Goal: Information Seeking & Learning: Learn about a topic

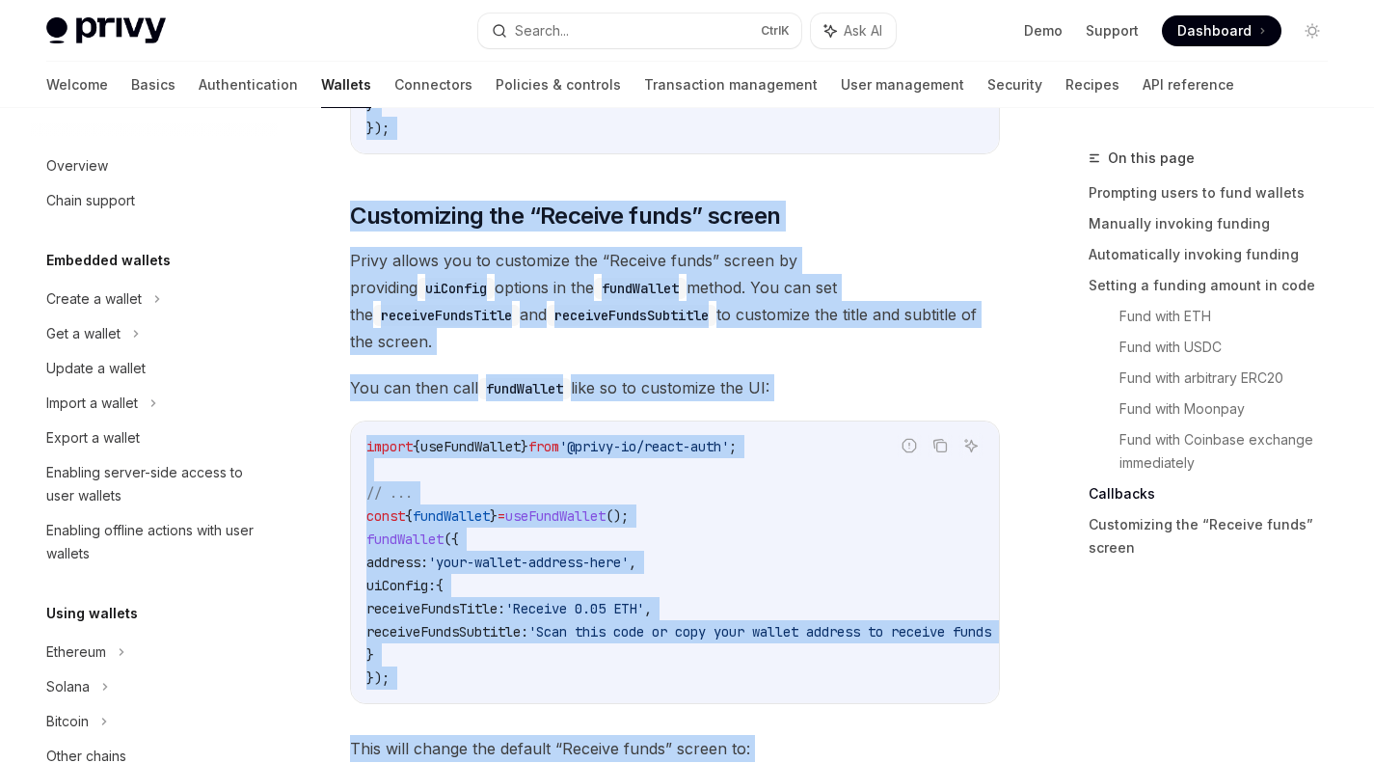
scroll to position [656, 0]
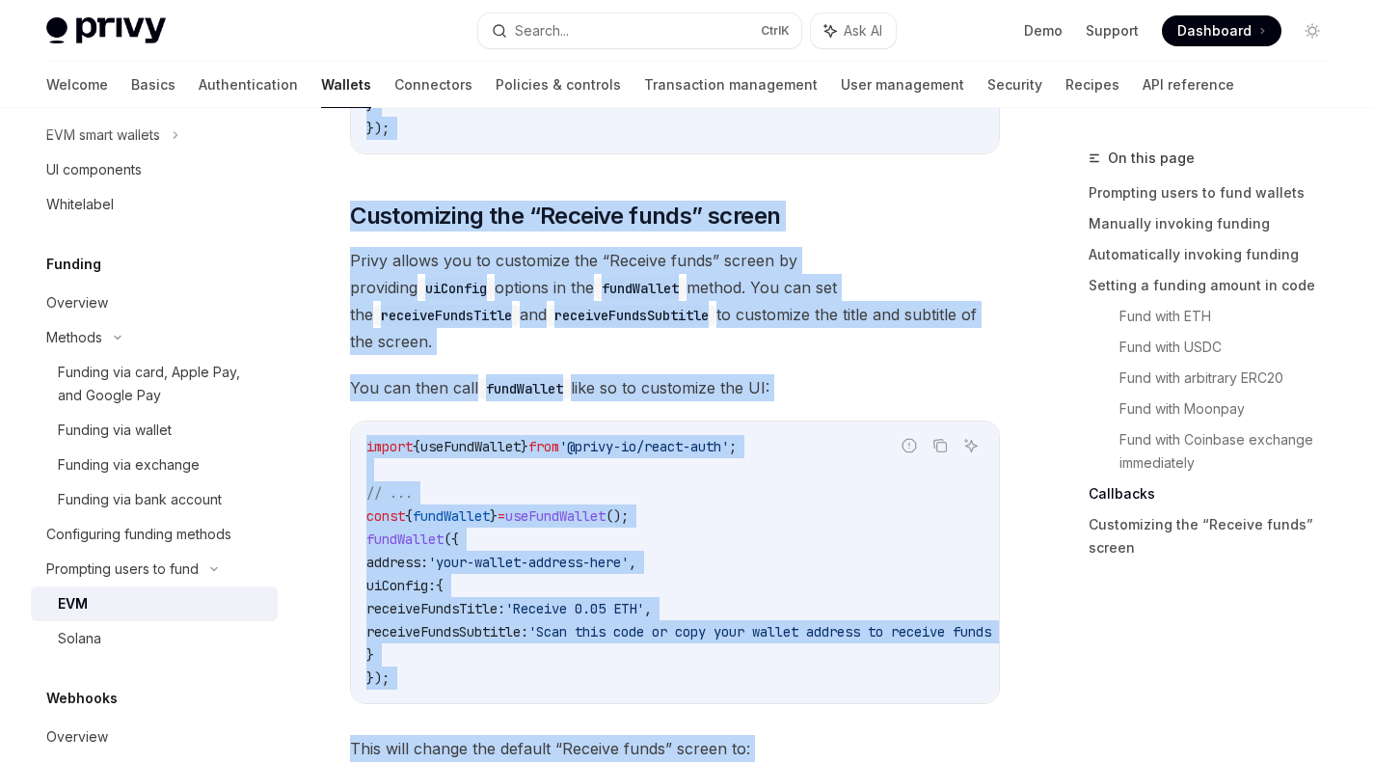
click at [411, 302] on span "Privy allows you to customize the “Receive funds” screen by providing uiConfig …" at bounding box center [675, 301] width 650 height 108
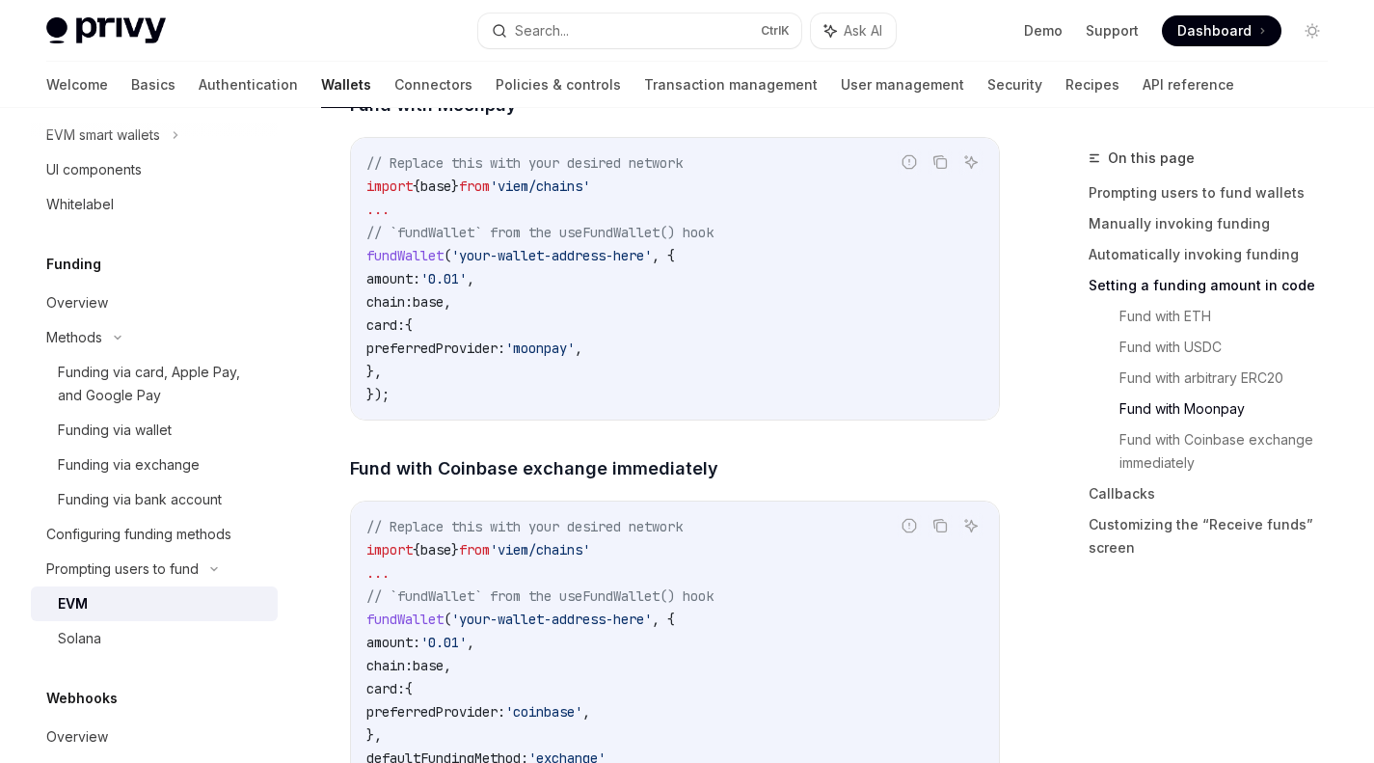
scroll to position [3682, 0]
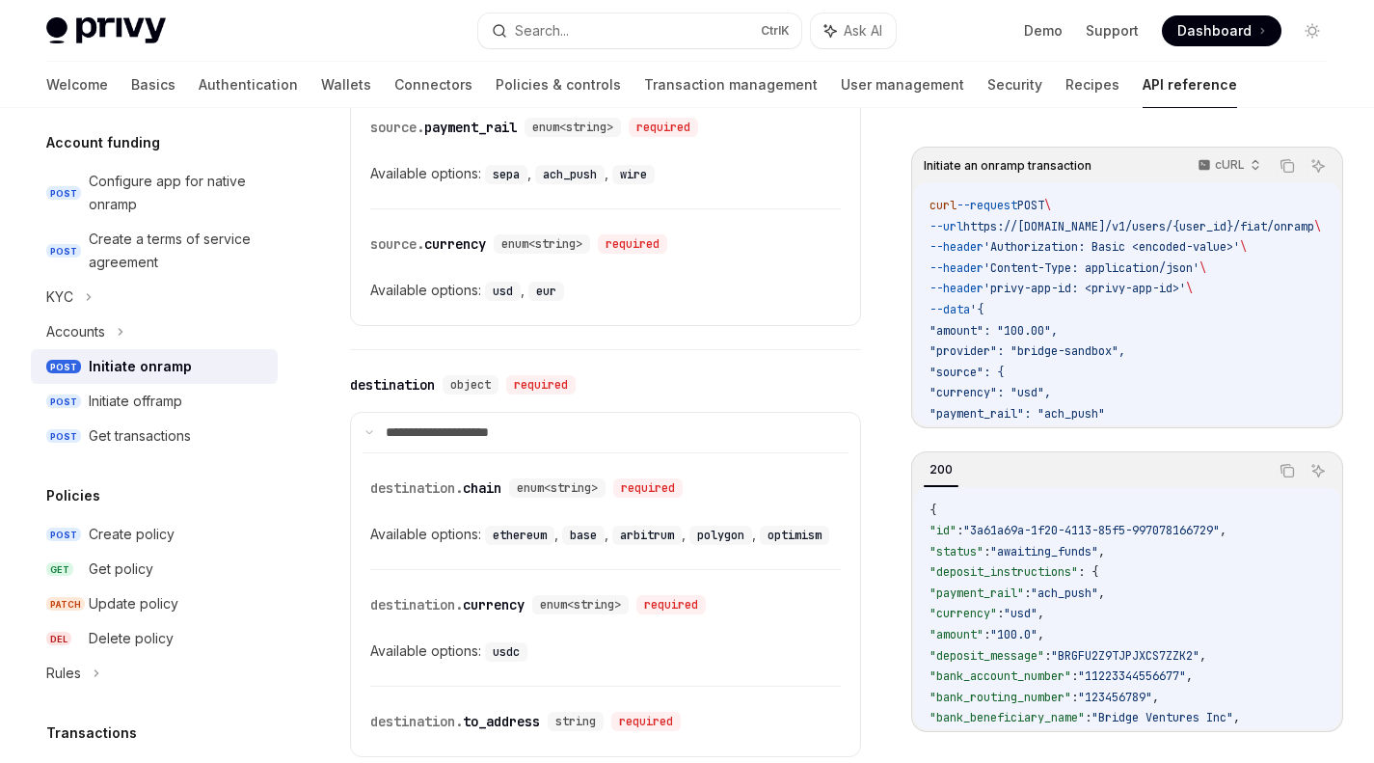
scroll to position [1461, 0]
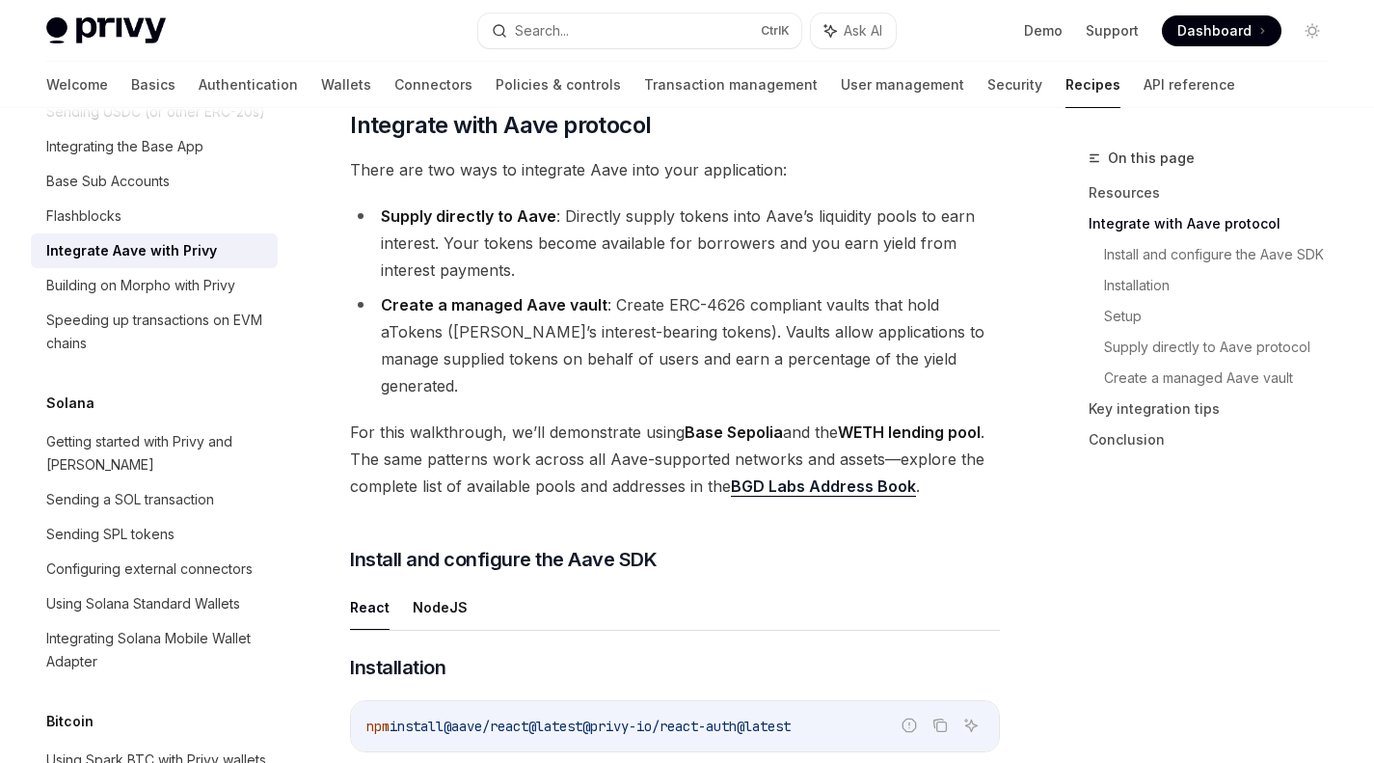
scroll to position [598, 0]
